Goal: Check status: Check status

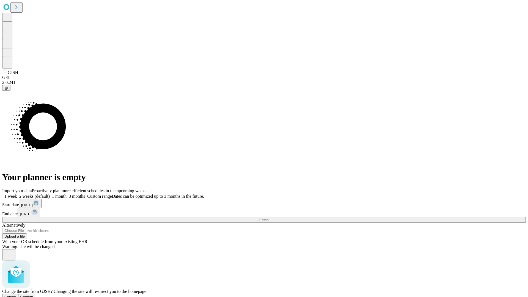
click at [33, 295] on span "Confirm" at bounding box center [26, 297] width 13 height 4
click at [17, 194] on label "1 week" at bounding box center [9, 196] width 15 height 5
click at [268, 218] on span "Fetch" at bounding box center [263, 220] width 9 height 4
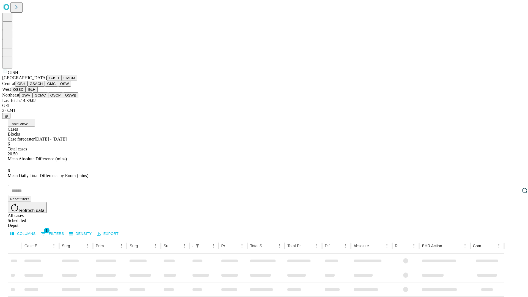
click at [61, 81] on button "GMCM" at bounding box center [69, 78] width 16 height 6
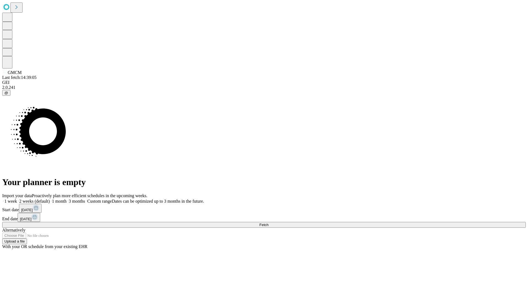
click at [17, 199] on label "1 week" at bounding box center [9, 201] width 15 height 5
click at [268, 223] on span "Fetch" at bounding box center [263, 225] width 9 height 4
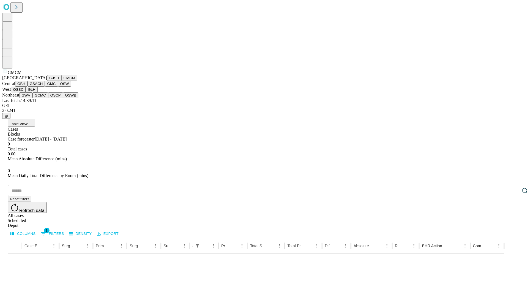
click at [28, 87] on button "GBH" at bounding box center [21, 84] width 12 height 6
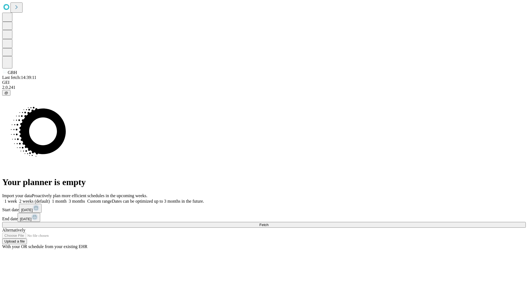
click at [17, 199] on label "1 week" at bounding box center [9, 201] width 15 height 5
click at [268, 223] on span "Fetch" at bounding box center [263, 225] width 9 height 4
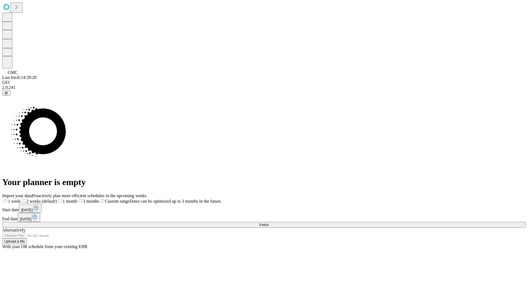
click at [21, 199] on label "1 week" at bounding box center [11, 201] width 18 height 5
click at [268, 223] on span "Fetch" at bounding box center [263, 225] width 9 height 4
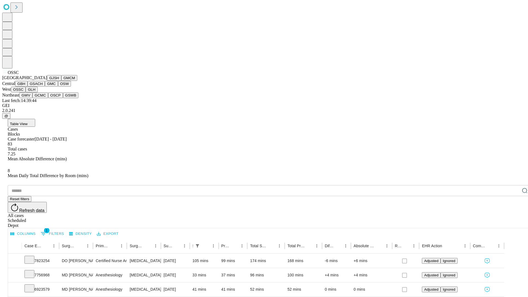
click at [37, 92] on button "GLH" at bounding box center [32, 90] width 12 height 6
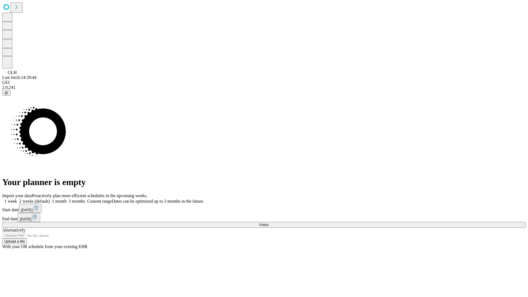
click at [17, 199] on label "1 week" at bounding box center [9, 201] width 15 height 5
click at [268, 223] on span "Fetch" at bounding box center [263, 225] width 9 height 4
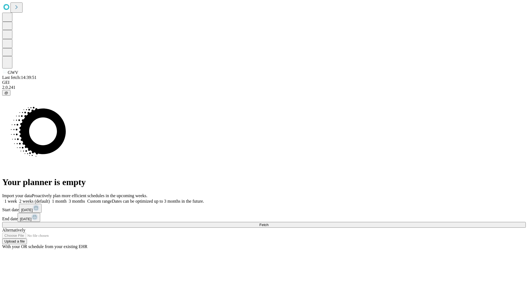
click at [17, 199] on label "1 week" at bounding box center [9, 201] width 15 height 5
click at [268, 223] on span "Fetch" at bounding box center [263, 225] width 9 height 4
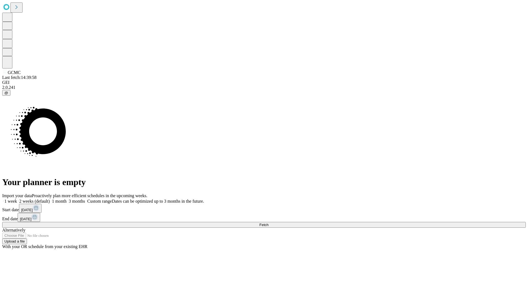
click at [268, 223] on span "Fetch" at bounding box center [263, 225] width 9 height 4
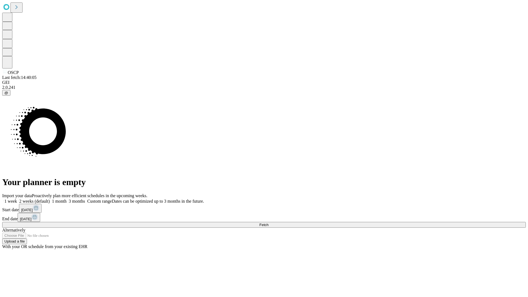
click at [17, 199] on label "1 week" at bounding box center [9, 201] width 15 height 5
click at [268, 223] on span "Fetch" at bounding box center [263, 225] width 9 height 4
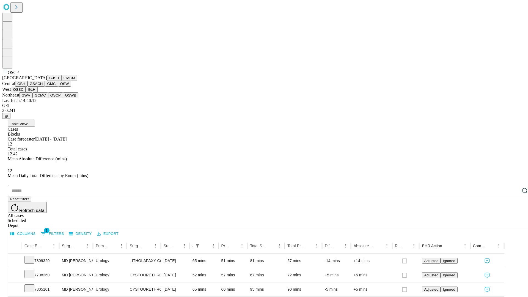
click at [63, 98] on button "GSWB" at bounding box center [71, 95] width 16 height 6
